Goal: Complete application form

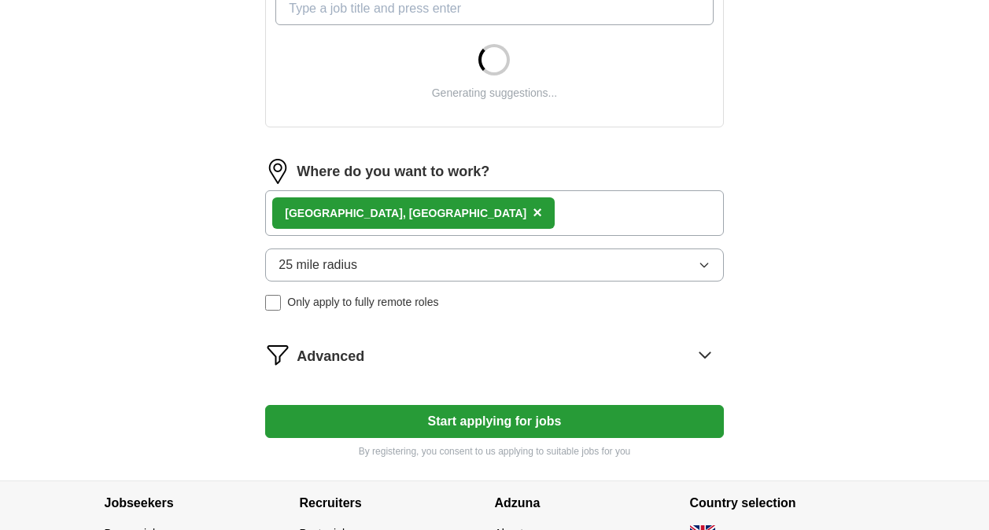
scroll to position [601, 0]
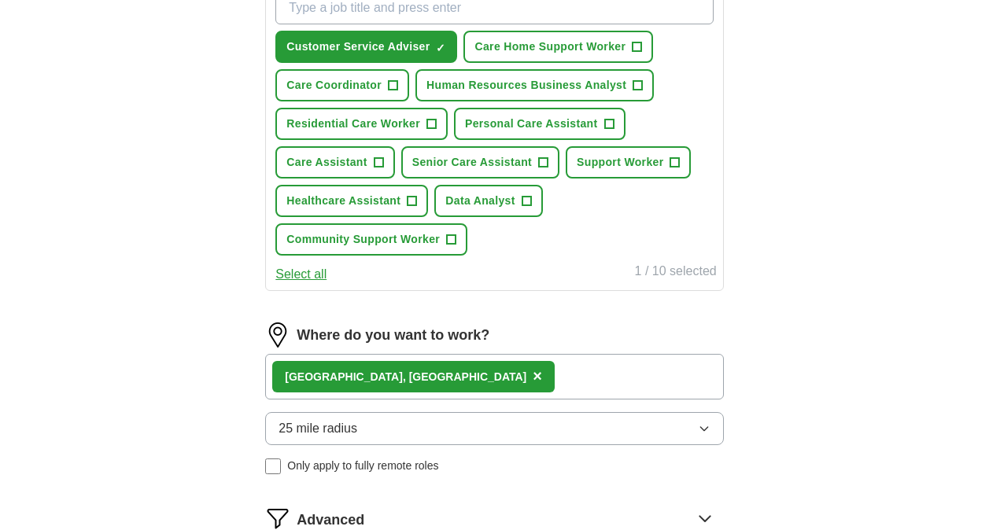
click at [469, 426] on button "25 mile radius" at bounding box center [494, 428] width 458 height 33
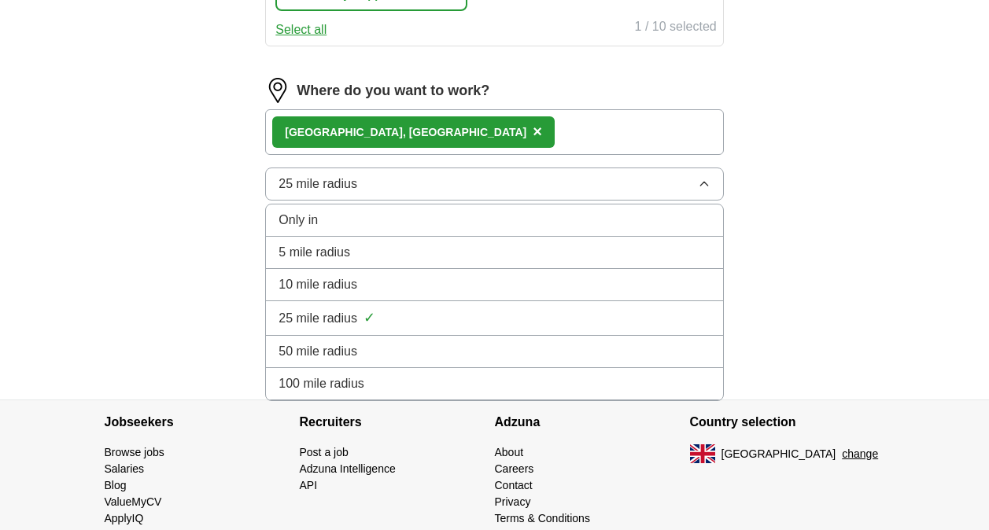
scroll to position [853, 0]
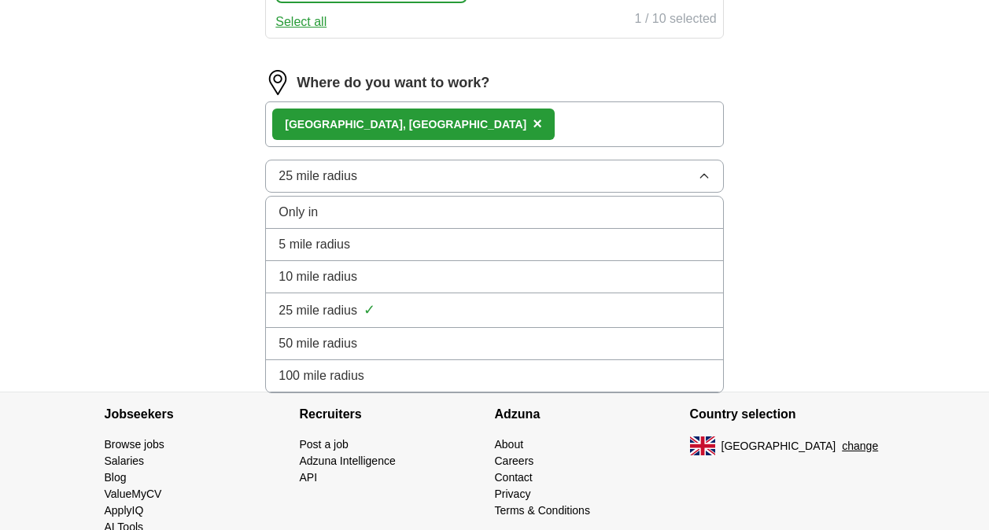
click at [376, 182] on button "25 mile radius" at bounding box center [494, 176] width 458 height 33
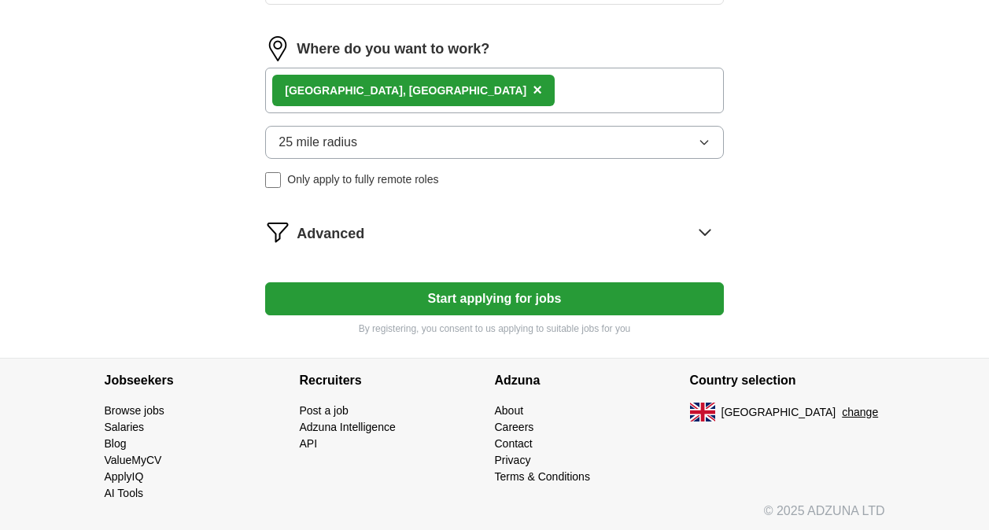
scroll to position [890, 0]
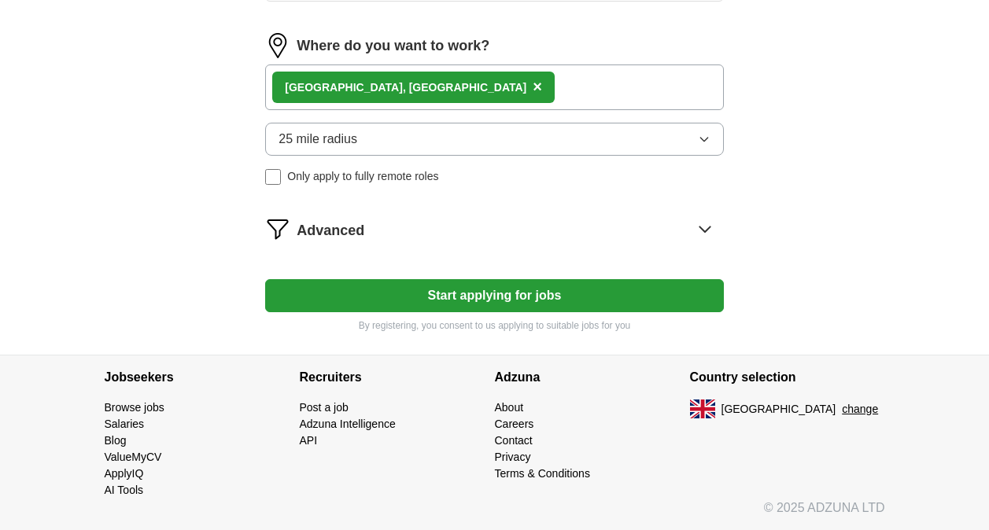
click at [469, 304] on button "Start applying for jobs" at bounding box center [494, 295] width 458 height 33
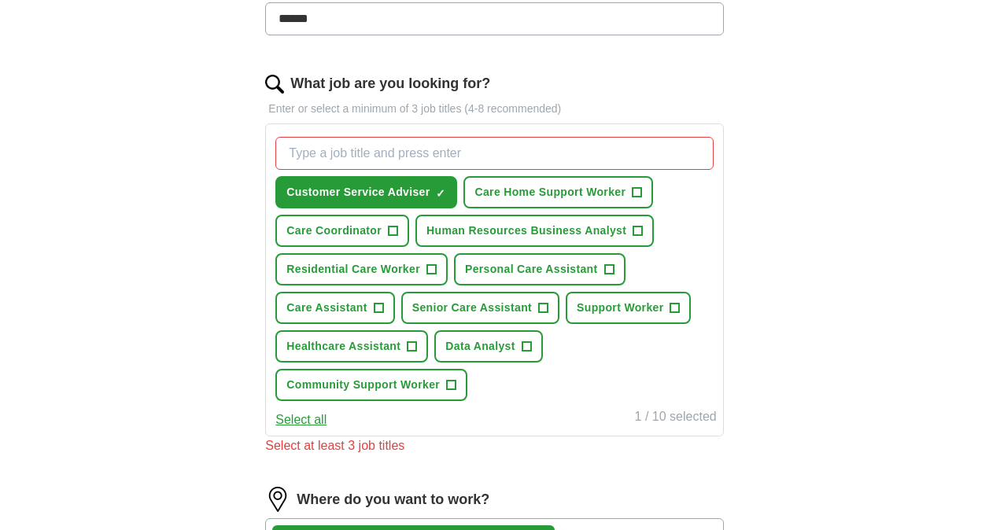
scroll to position [455, 0]
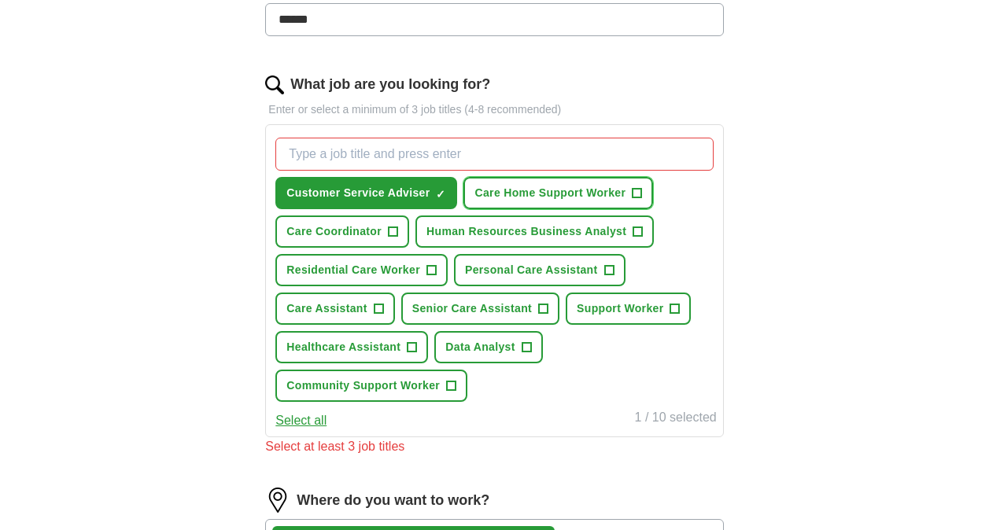
click at [638, 194] on span "+" at bounding box center [636, 193] width 9 height 13
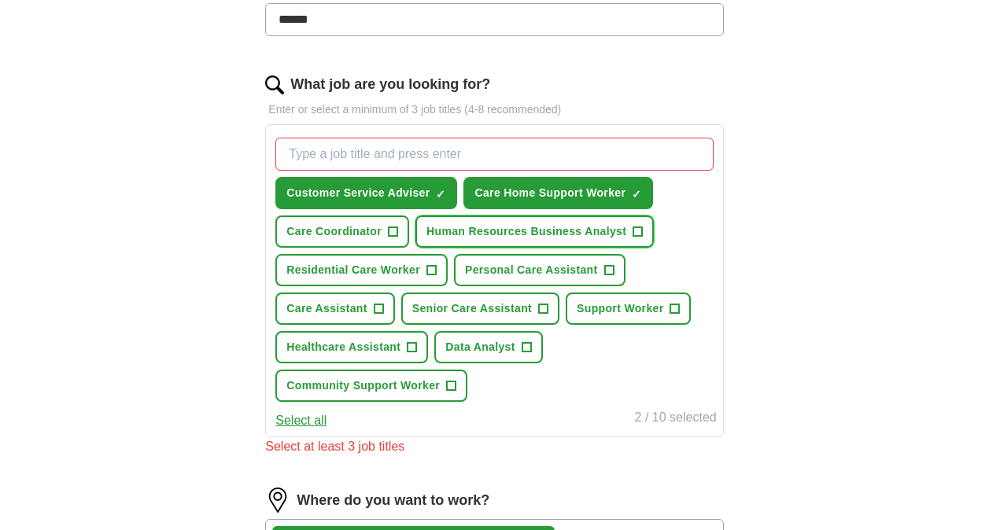
click at [638, 231] on span "+" at bounding box center [637, 232] width 9 height 13
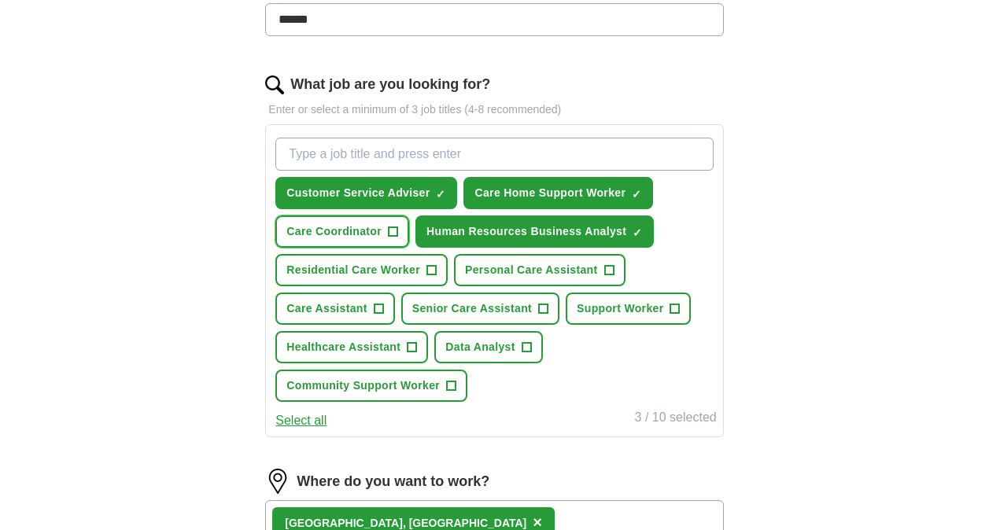
click at [392, 230] on span "+" at bounding box center [393, 232] width 9 height 13
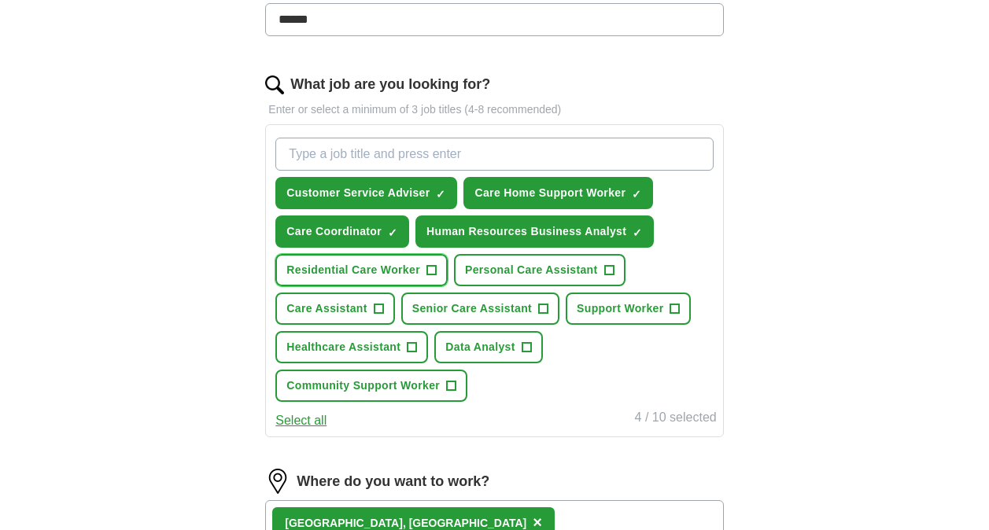
click at [428, 267] on span "+" at bounding box center [430, 270] width 9 height 13
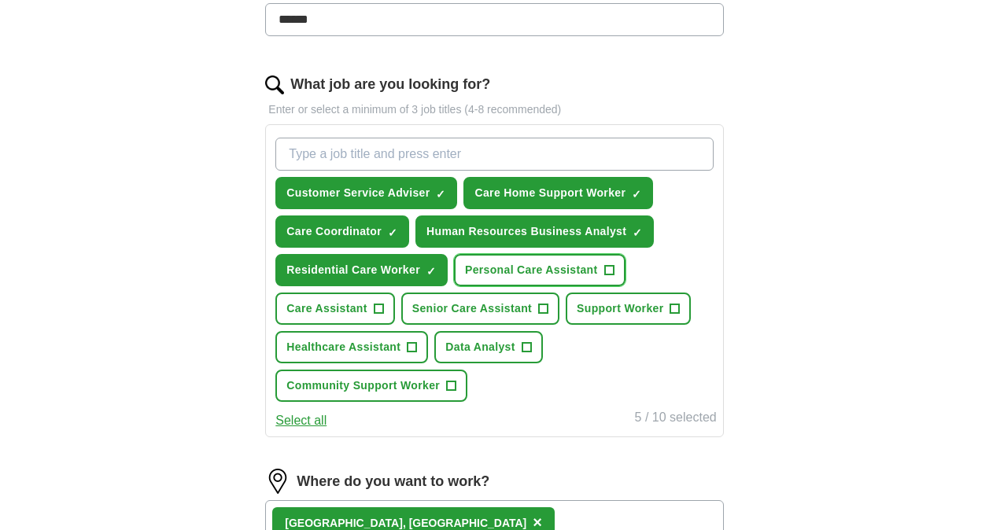
click at [591, 268] on span "Personal Care Assistant" at bounding box center [531, 270] width 133 height 17
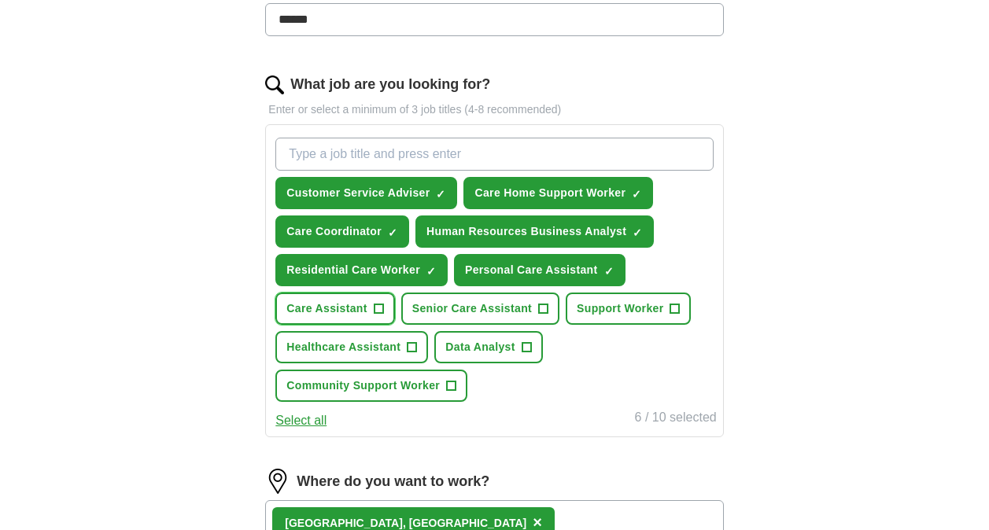
click at [330, 300] on span "Care Assistant" at bounding box center [326, 308] width 80 height 17
click at [643, 307] on span "Support Worker" at bounding box center [620, 308] width 87 height 17
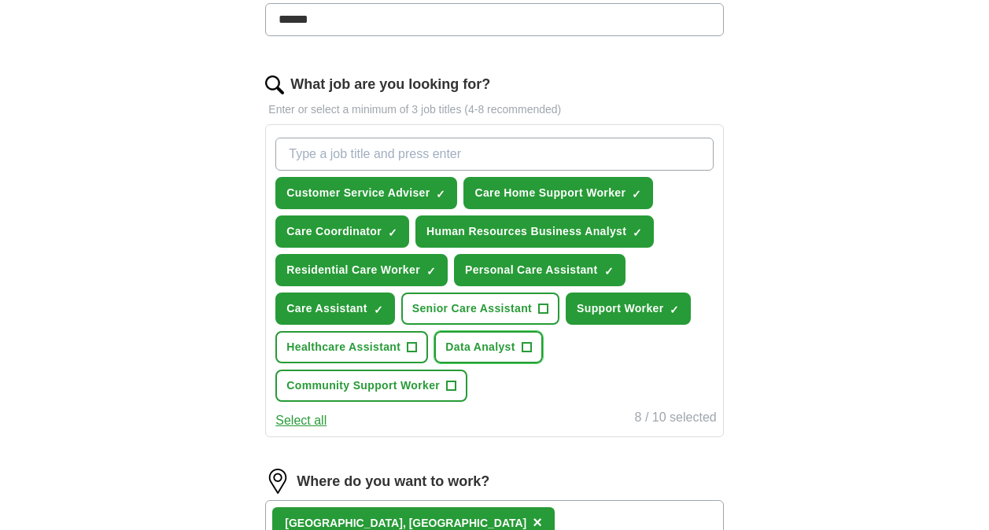
click at [492, 333] on button "Data Analyst +" at bounding box center [488, 347] width 109 height 32
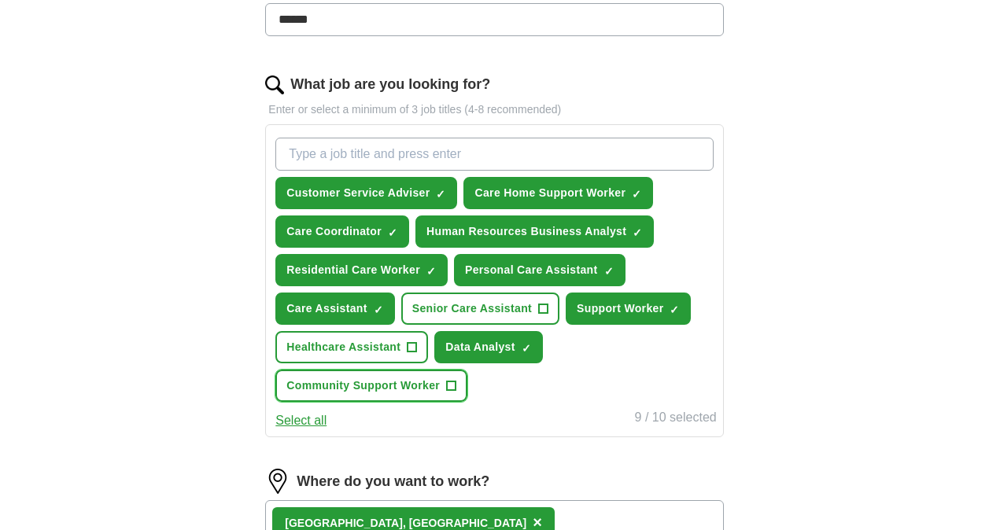
click at [384, 396] on button "Community Support Worker +" at bounding box center [371, 386] width 192 height 32
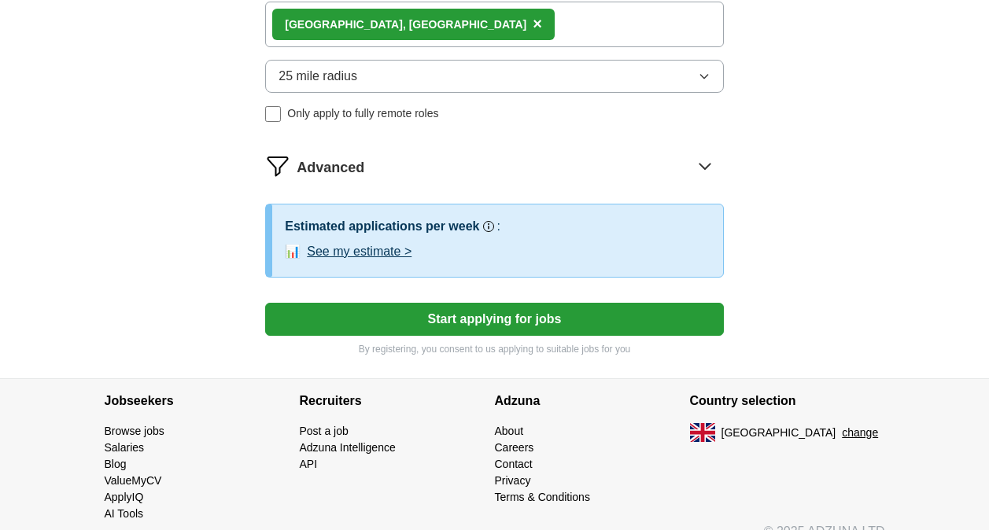
scroll to position [954, 0]
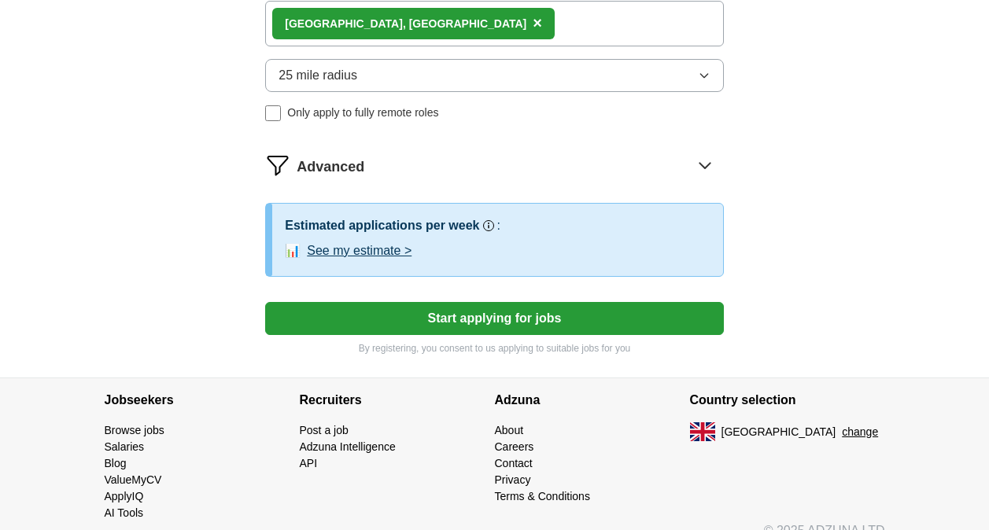
click at [495, 315] on button "Start applying for jobs" at bounding box center [494, 318] width 458 height 33
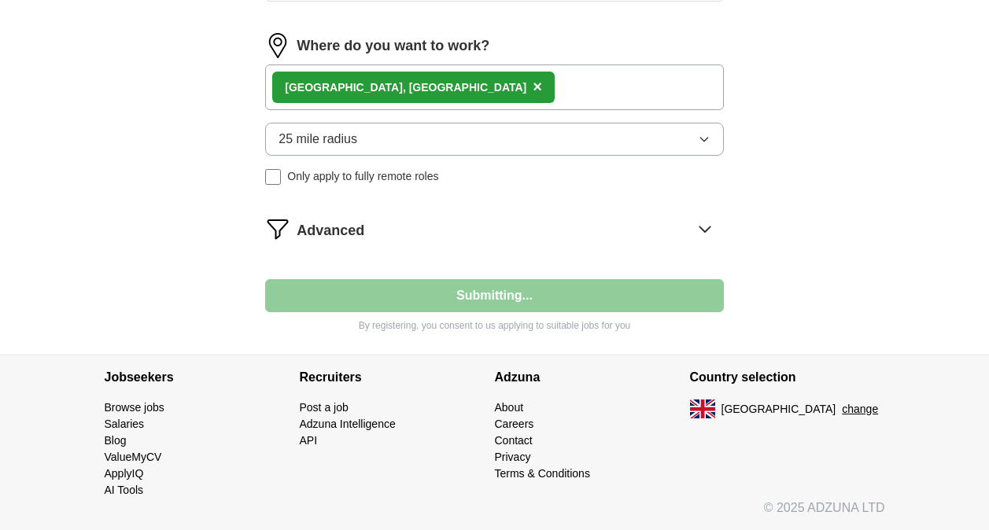
scroll to position [890, 0]
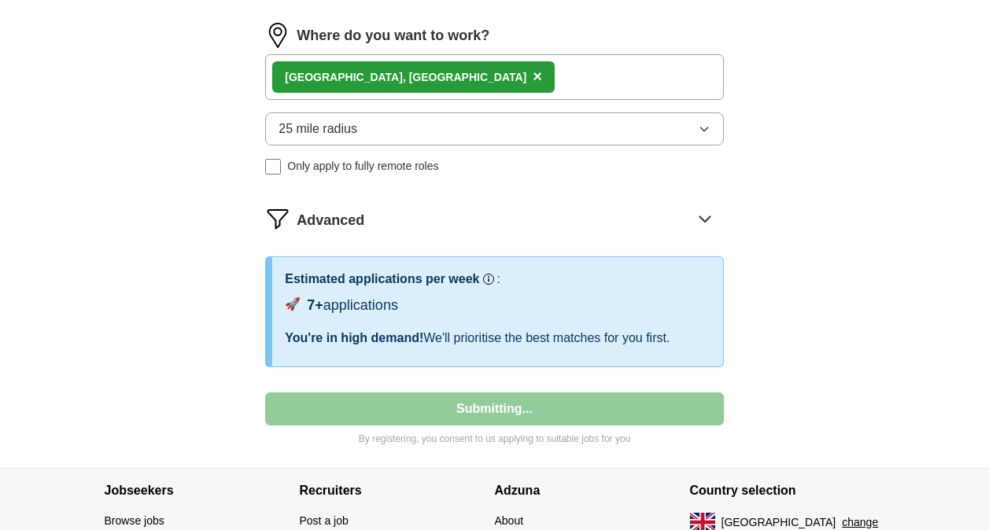
select select "**"
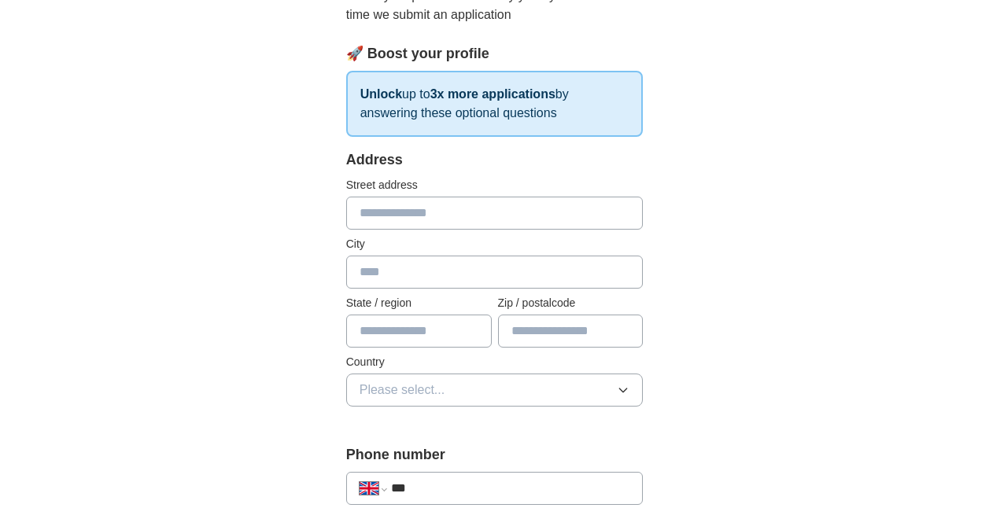
scroll to position [207, 0]
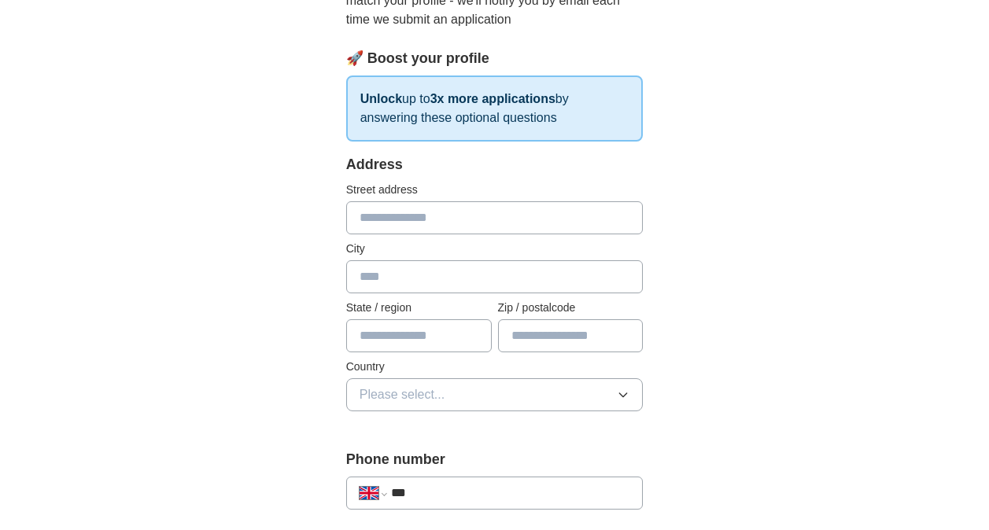
click at [429, 212] on input "text" at bounding box center [494, 217] width 297 height 33
type input "**********"
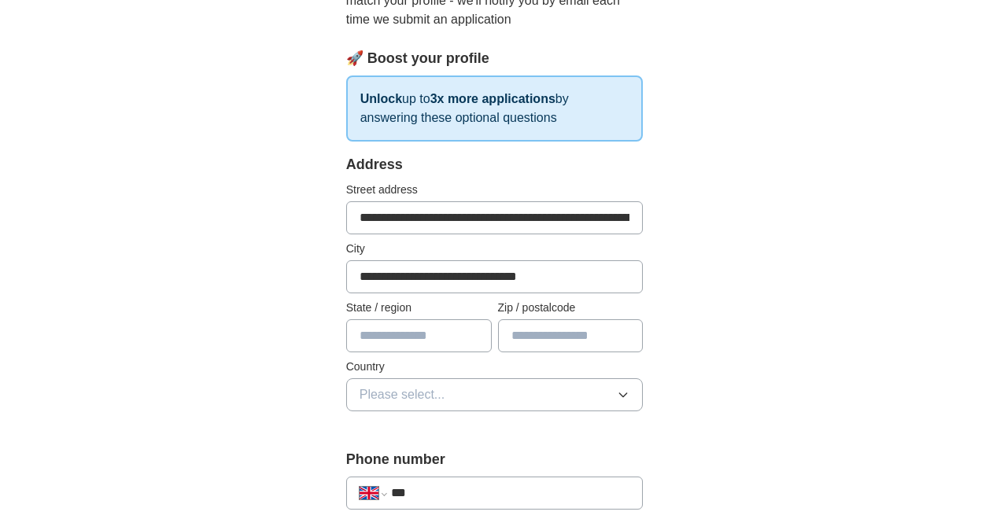
type input "*********"
type input "********"
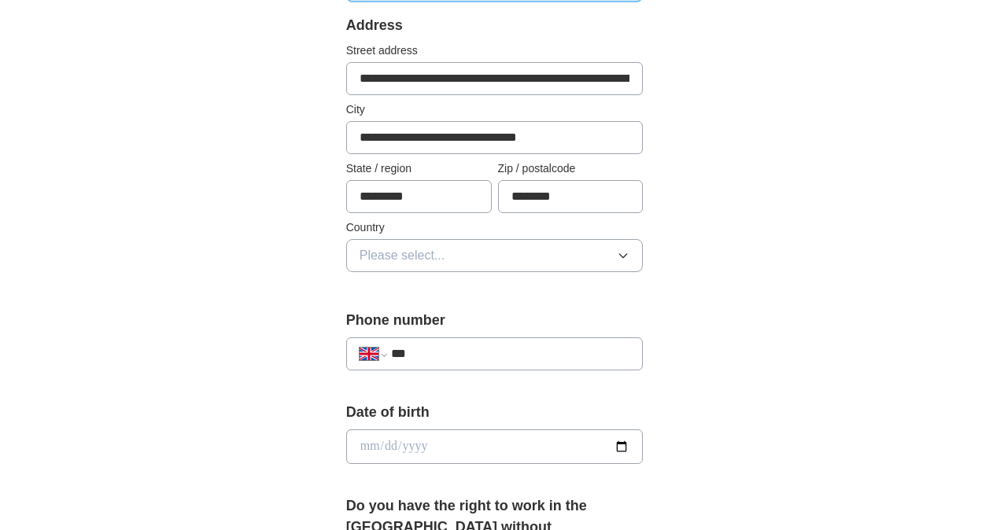
scroll to position [347, 0]
click at [422, 264] on button "Please select..." at bounding box center [494, 254] width 297 height 33
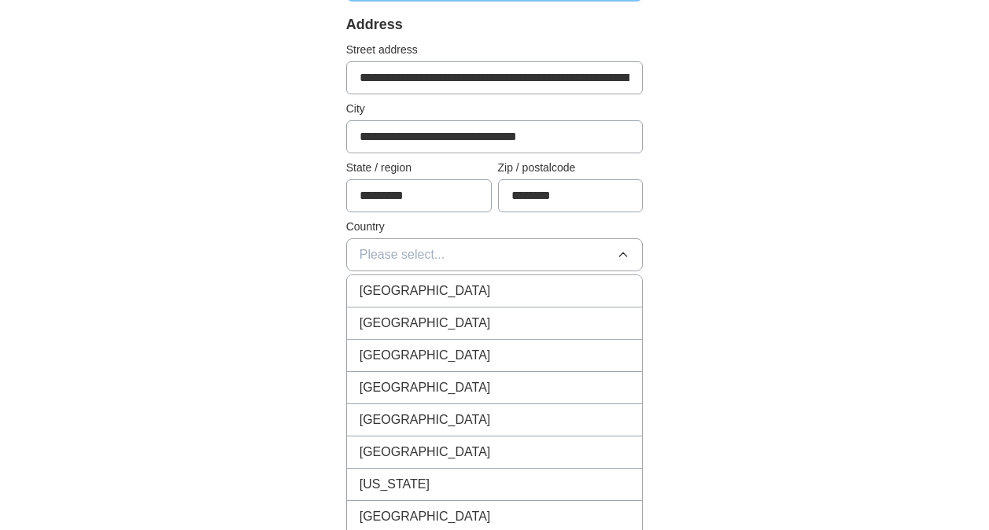
click at [414, 294] on span "[GEOGRAPHIC_DATA]" at bounding box center [424, 291] width 131 height 19
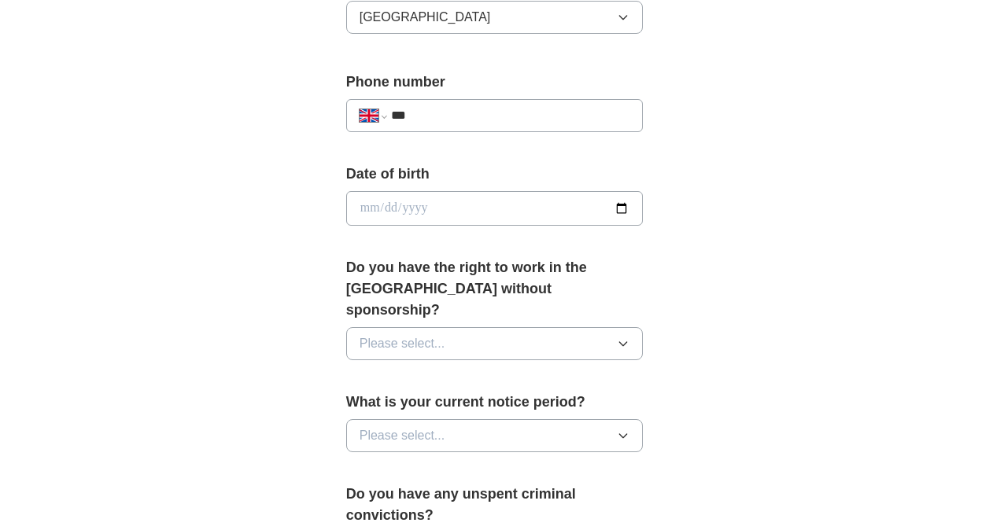
scroll to position [585, 0]
click at [476, 113] on input "***" at bounding box center [510, 114] width 239 height 19
type input "**********"
click at [621, 204] on input "date" at bounding box center [494, 207] width 297 height 35
type input "**********"
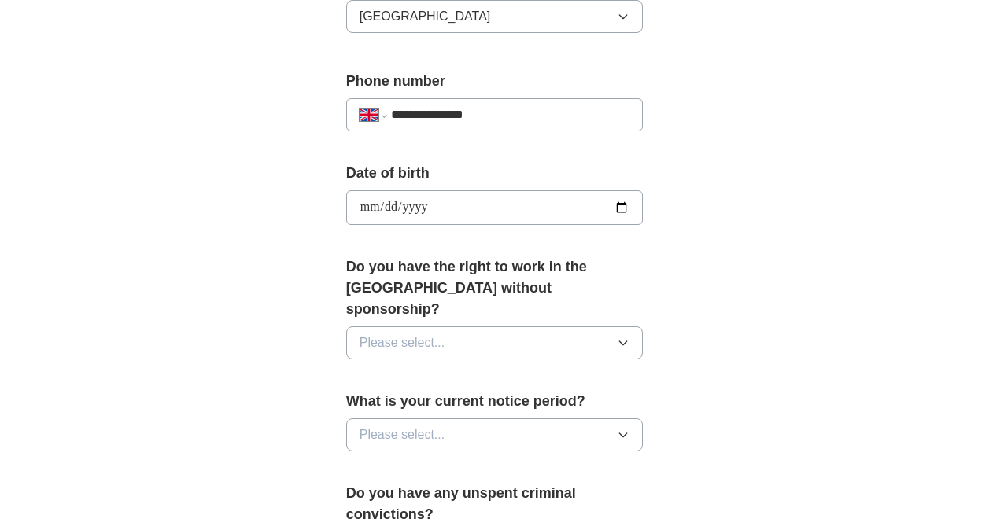
click at [426, 333] on span "Please select..." at bounding box center [402, 342] width 86 height 19
click at [384, 402] on div "No" at bounding box center [494, 411] width 271 height 19
click at [383, 326] on button "No" at bounding box center [494, 342] width 297 height 33
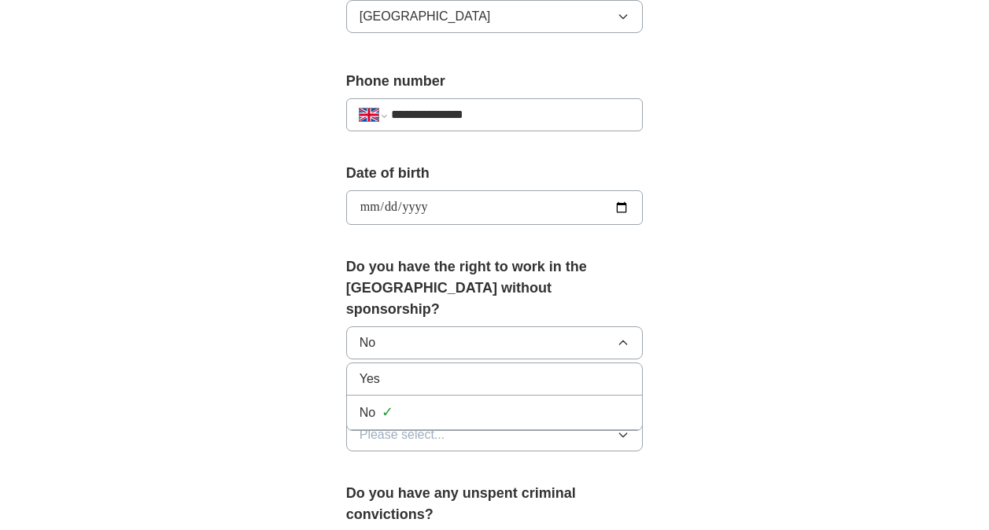
click at [374, 370] on span "Yes" at bounding box center [369, 379] width 20 height 19
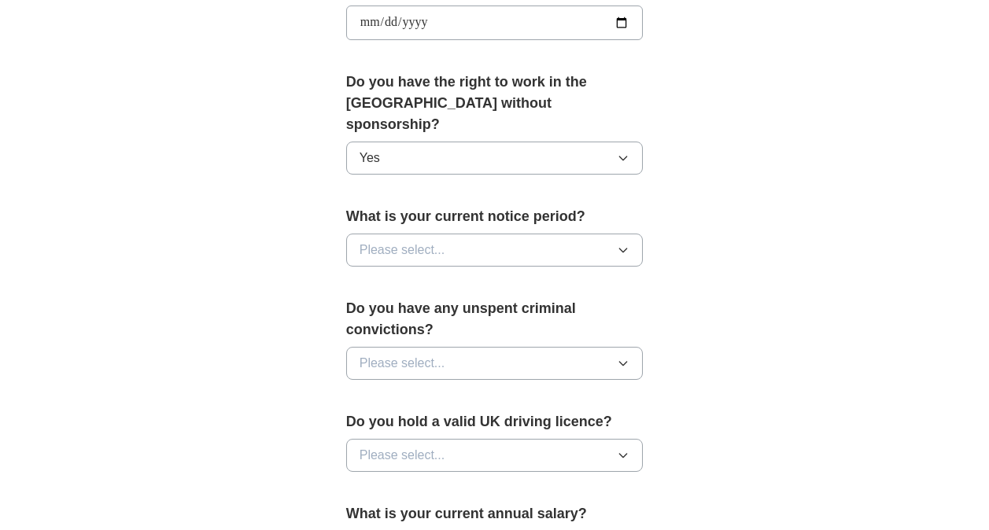
scroll to position [771, 0]
click at [422, 240] on span "Please select..." at bounding box center [402, 249] width 86 height 19
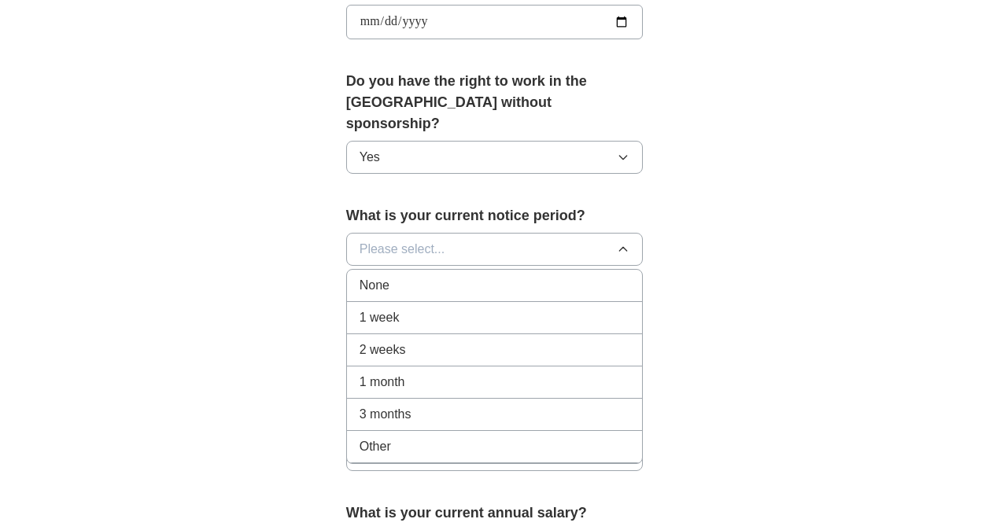
click at [411, 276] on div "None" at bounding box center [494, 285] width 271 height 19
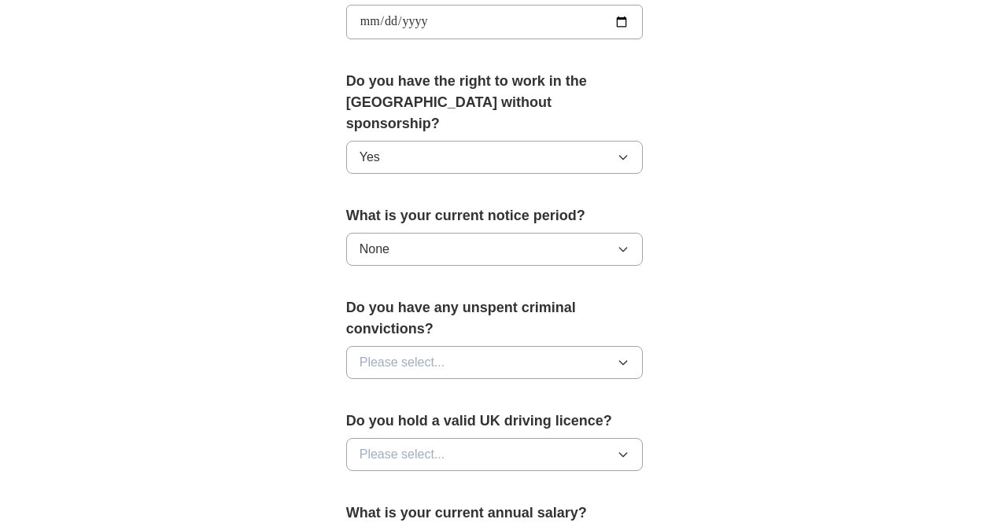
click at [426, 353] on span "Please select..." at bounding box center [402, 362] width 86 height 19
click at [390, 422] on div "No" at bounding box center [494, 431] width 271 height 19
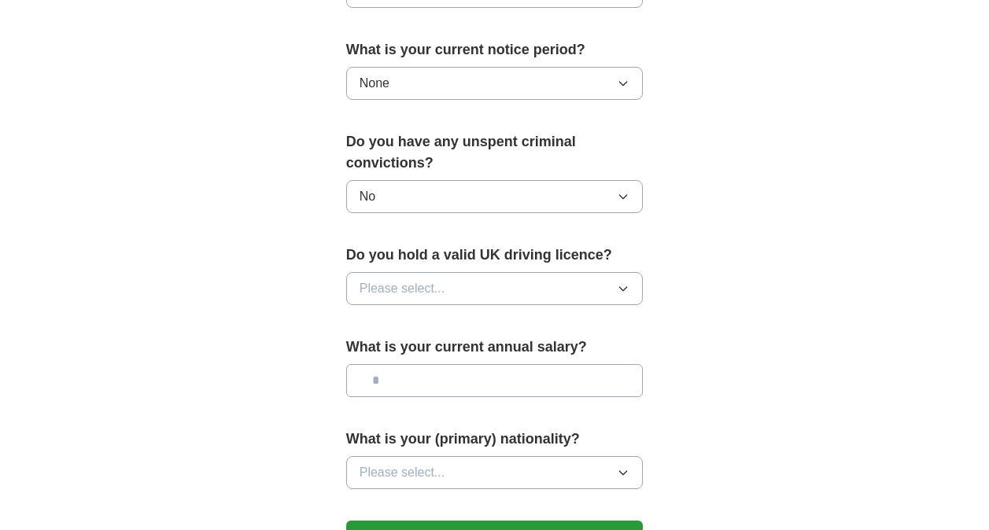
scroll to position [938, 0]
click at [442, 278] on span "Please select..." at bounding box center [402, 287] width 86 height 19
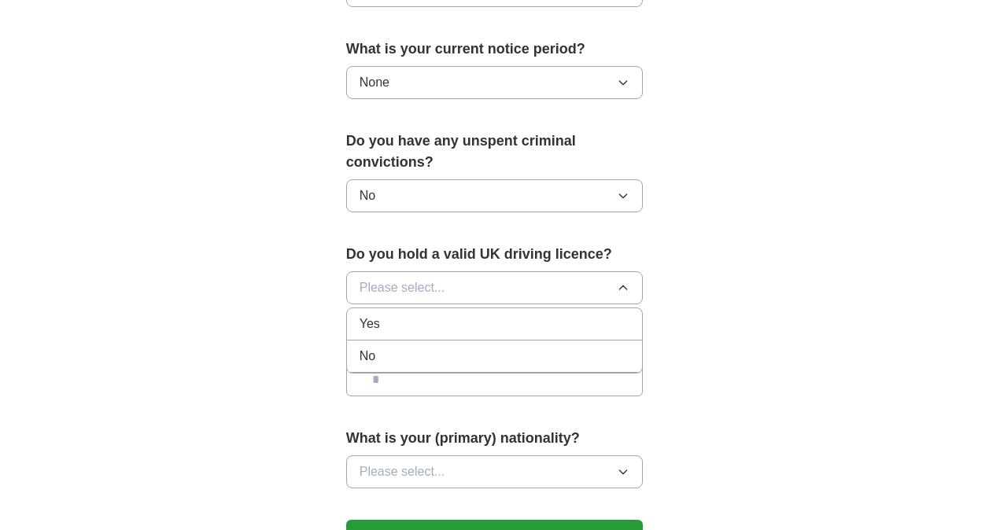
click at [400, 341] on li "No" at bounding box center [495, 357] width 296 height 32
click at [410, 363] on input "text" at bounding box center [494, 379] width 297 height 33
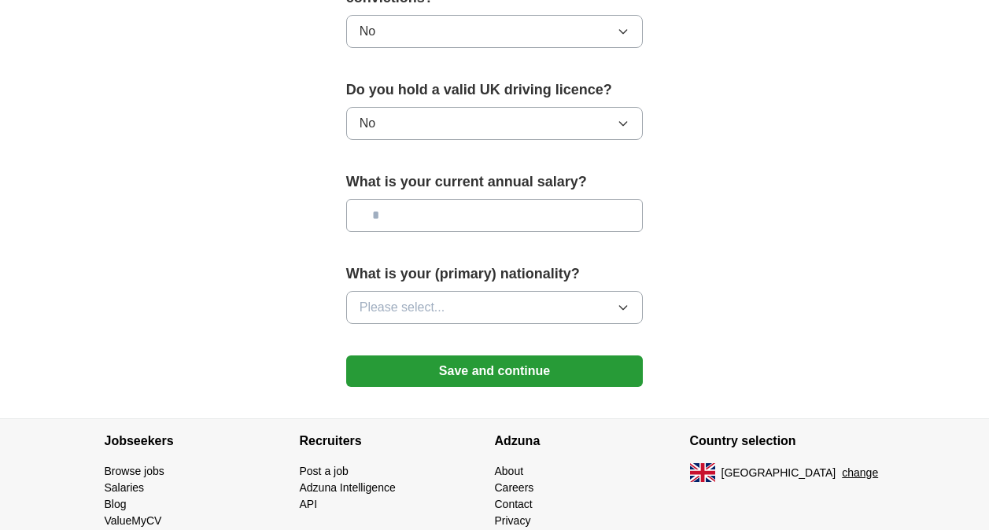
scroll to position [1144, 0]
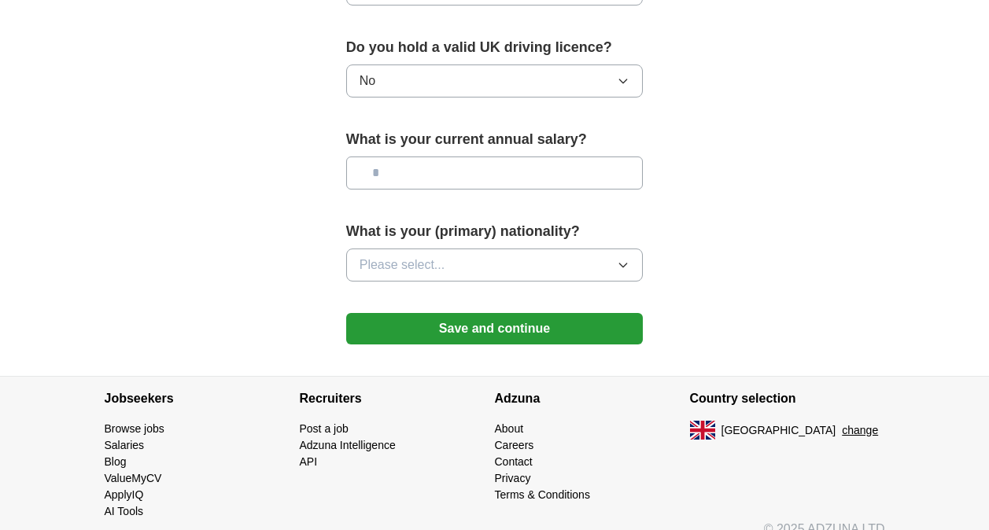
click at [418, 256] on span "Please select..." at bounding box center [402, 265] width 86 height 19
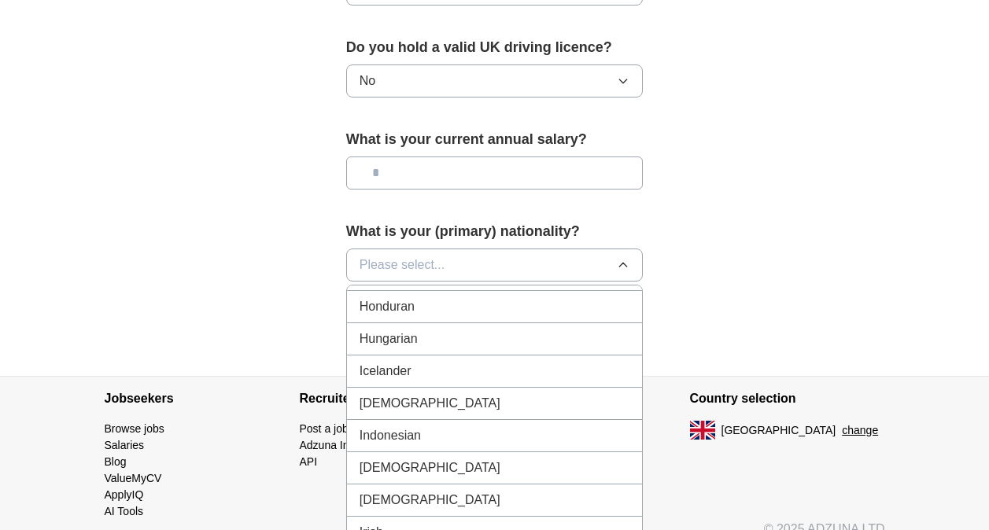
scroll to position [2478, 0]
click at [415, 393] on div "[DEMOGRAPHIC_DATA]" at bounding box center [494, 402] width 271 height 19
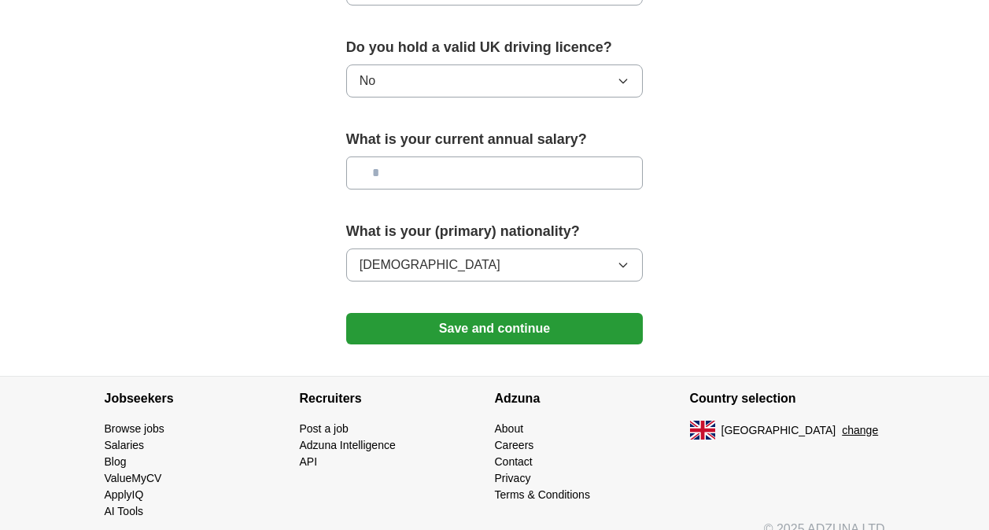
click at [468, 313] on button "Save and continue" at bounding box center [494, 328] width 297 height 31
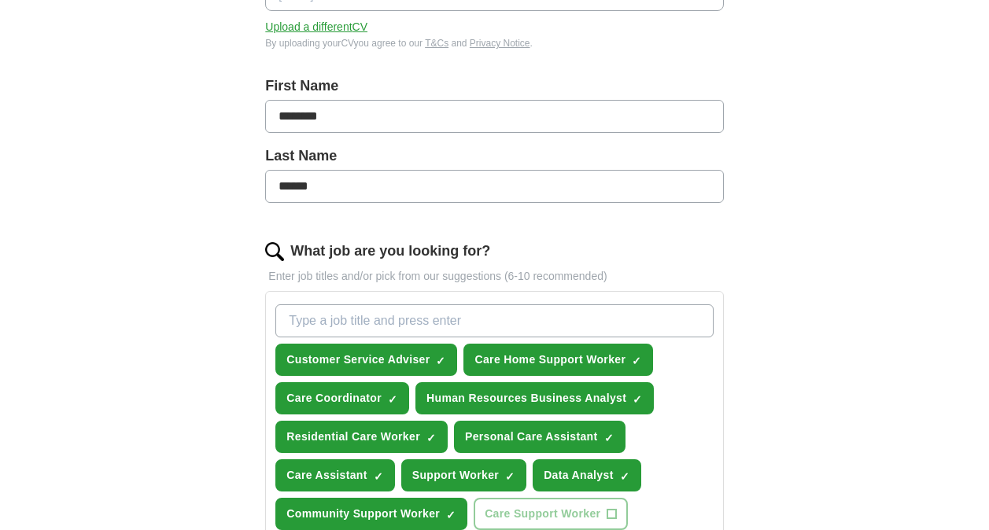
scroll to position [297, 0]
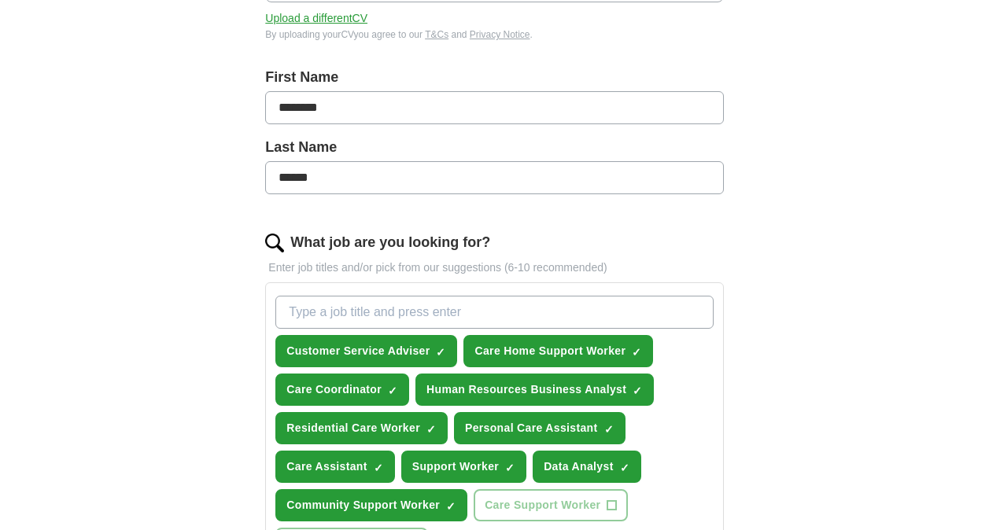
click at [414, 309] on input "What job are you looking for?" at bounding box center [493, 312] width 437 height 33
type input "software tester"
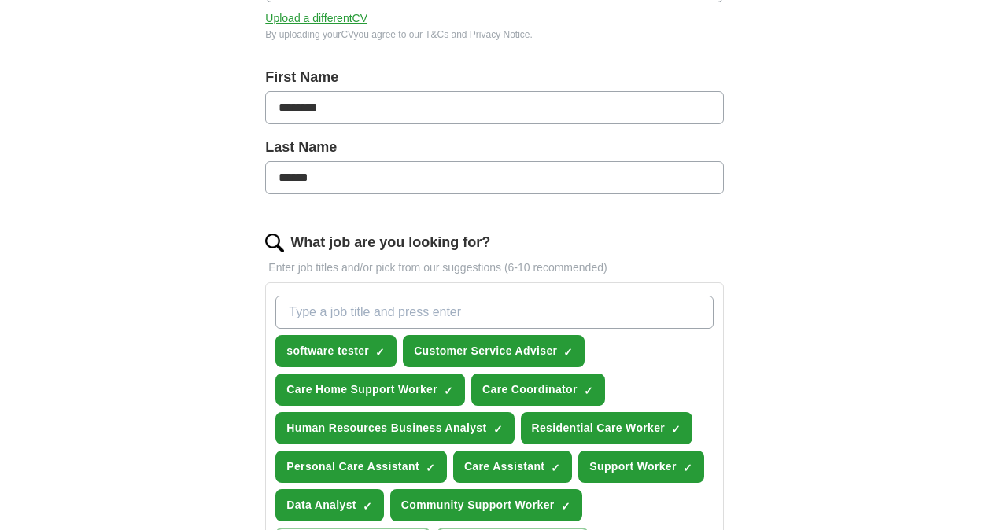
click at [414, 309] on input "What job are you looking for?" at bounding box center [493, 312] width 437 height 33
type input "manual software tester"
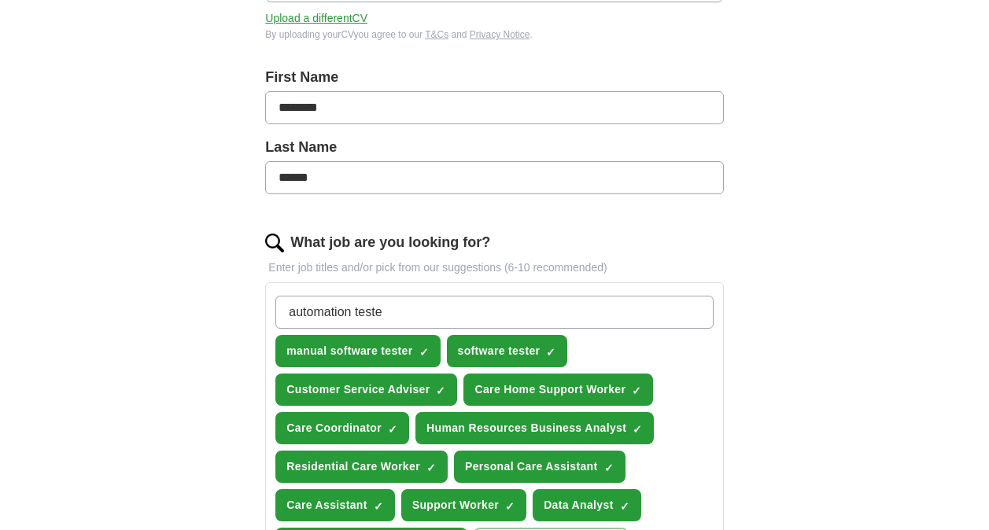
type input "automation tester"
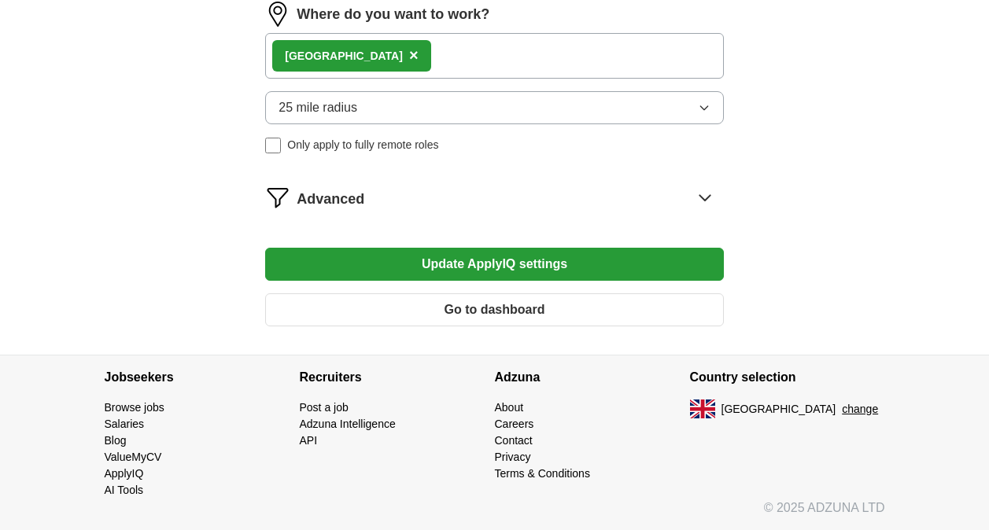
scroll to position [979, 0]
click at [466, 275] on button "Update ApplyIQ settings" at bounding box center [494, 264] width 458 height 33
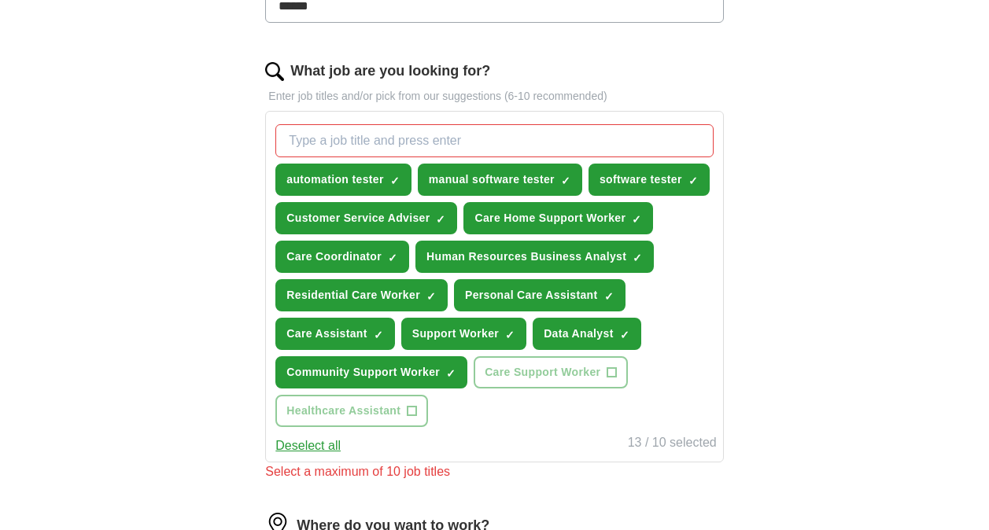
scroll to position [465, 0]
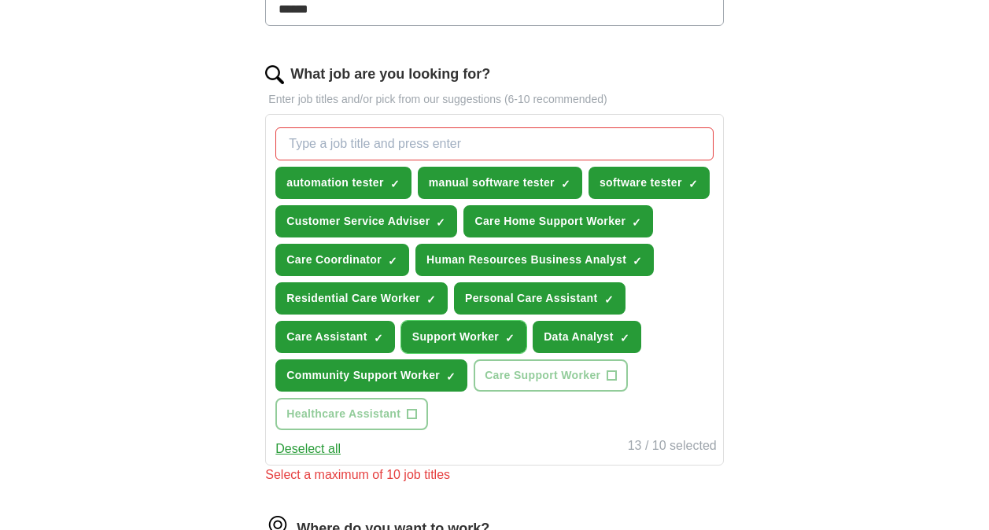
click at [0, 0] on span "×" at bounding box center [0, 0] width 0 height 0
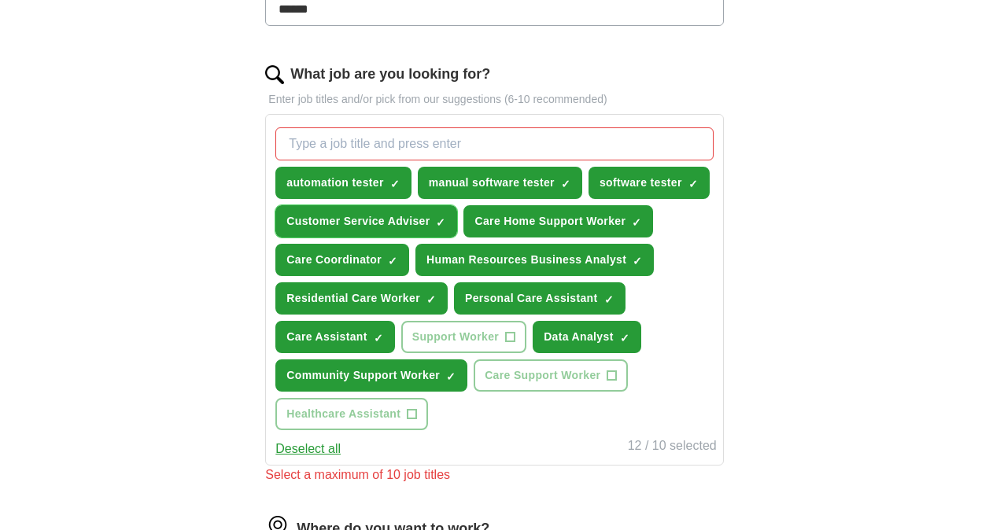
click at [0, 0] on span "×" at bounding box center [0, 0] width 0 height 0
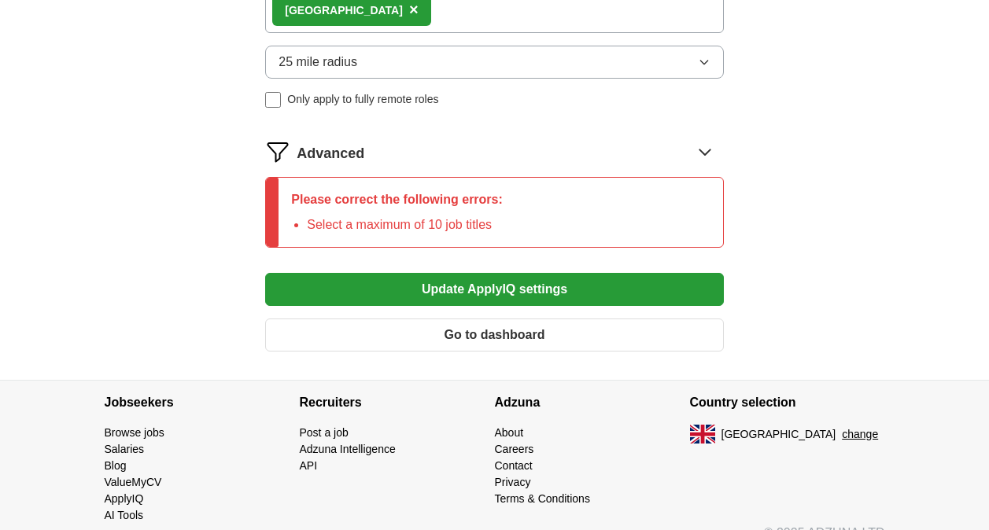
scroll to position [1050, 0]
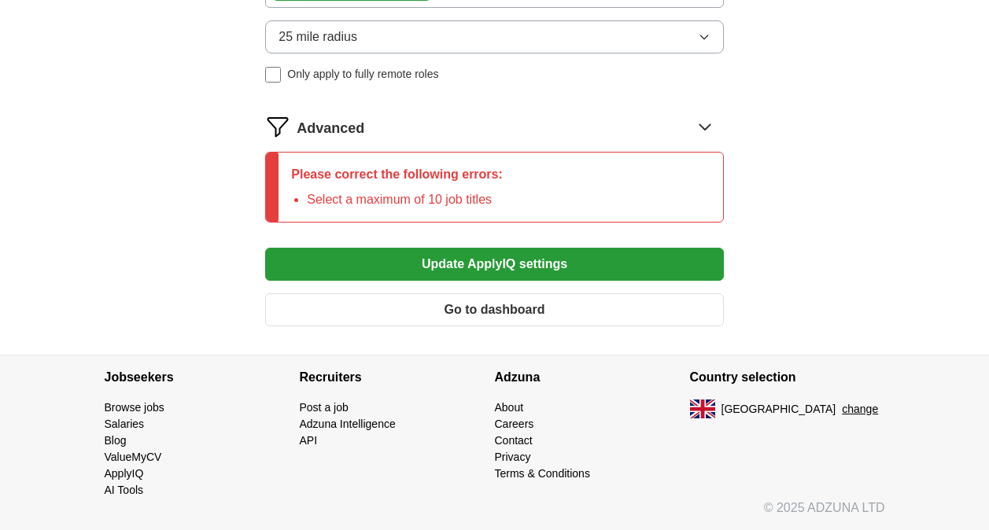
click at [561, 261] on button "Update ApplyIQ settings" at bounding box center [494, 264] width 458 height 33
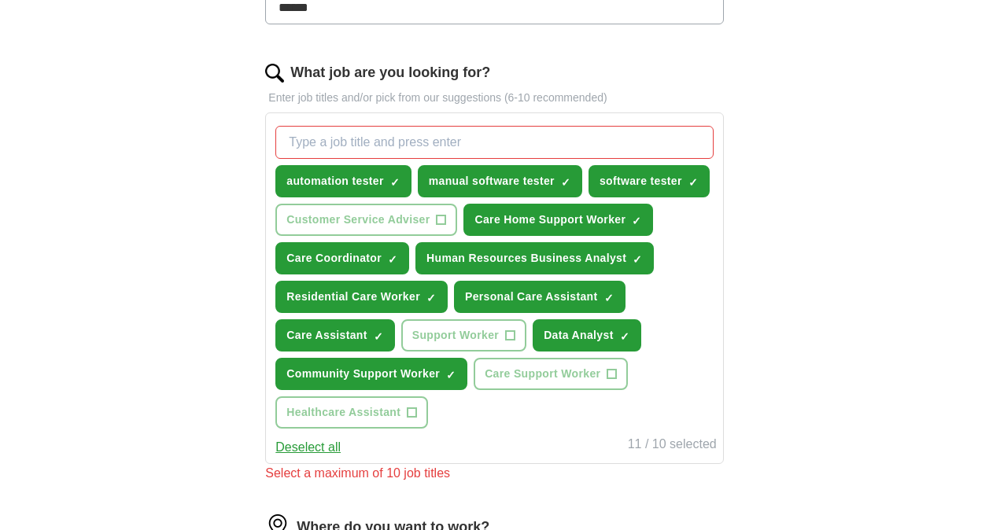
scroll to position [461, 0]
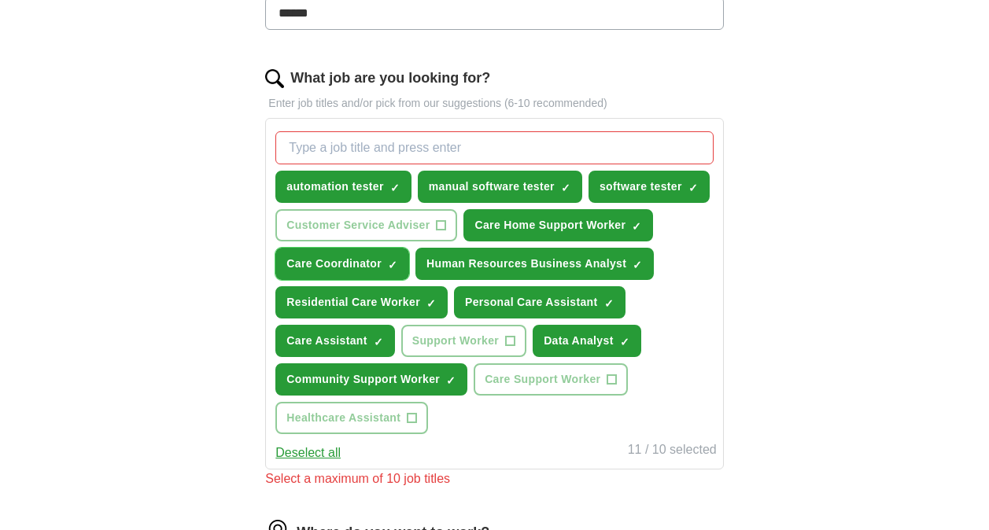
click at [379, 255] on button "Care Coordinator ✓ ×" at bounding box center [342, 264] width 134 height 32
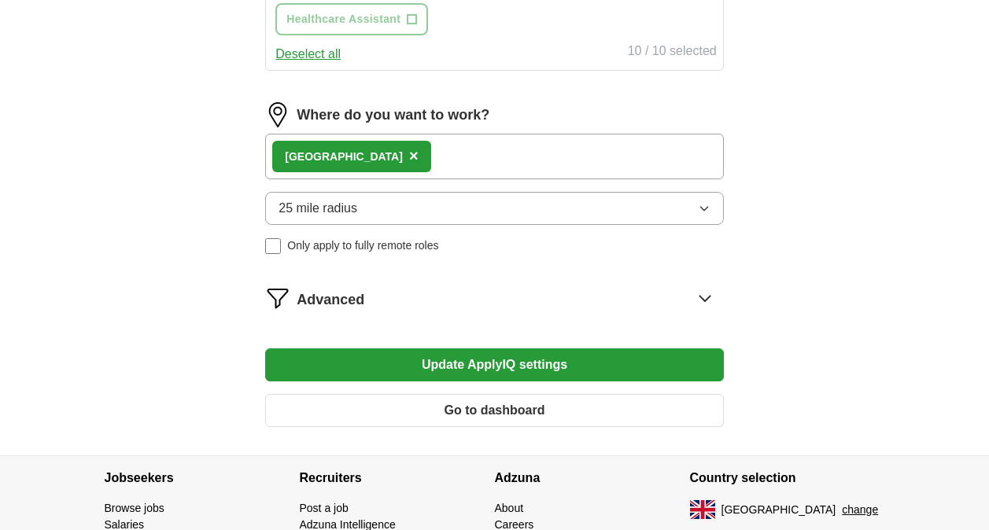
scroll to position [866, 0]
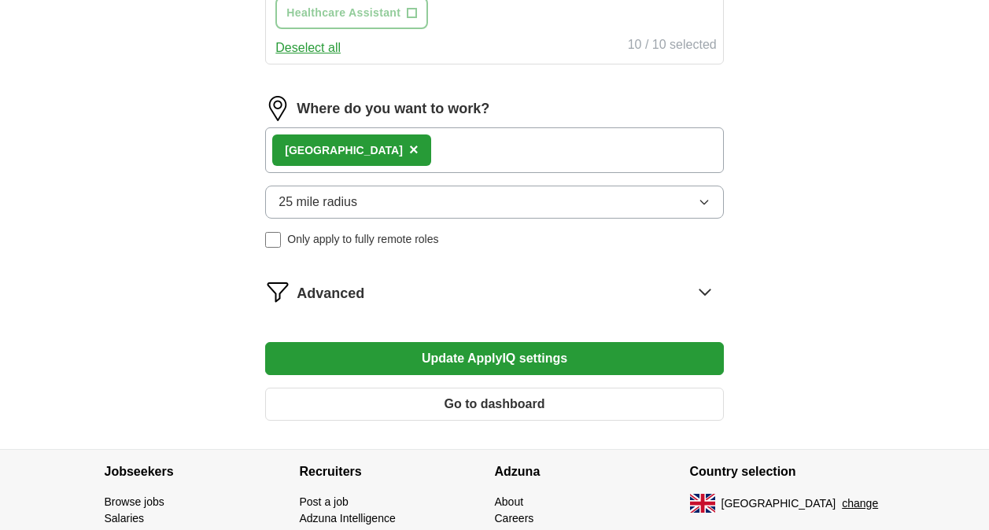
click at [451, 370] on button "Update ApplyIQ settings" at bounding box center [494, 358] width 458 height 33
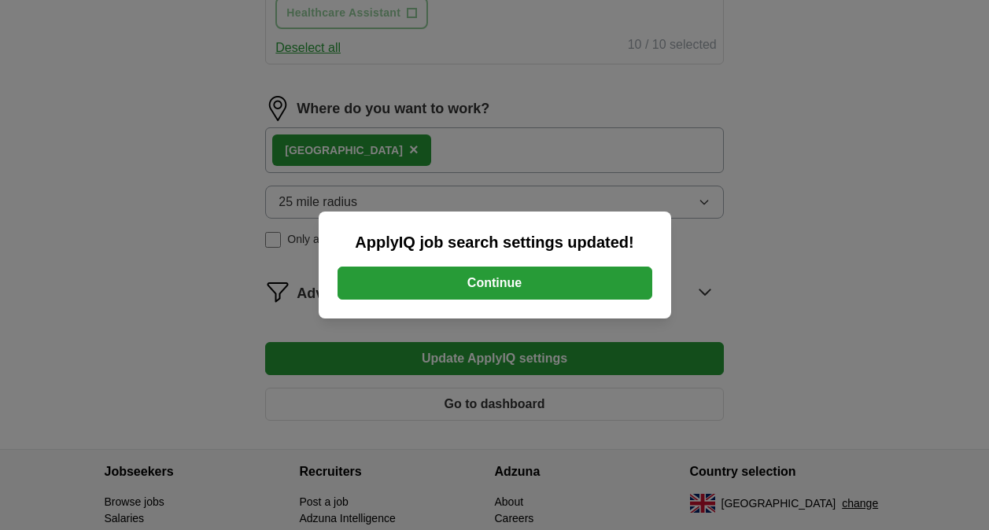
click at [464, 291] on button "Continue" at bounding box center [494, 283] width 315 height 33
